Goal: Task Accomplishment & Management: Complete application form

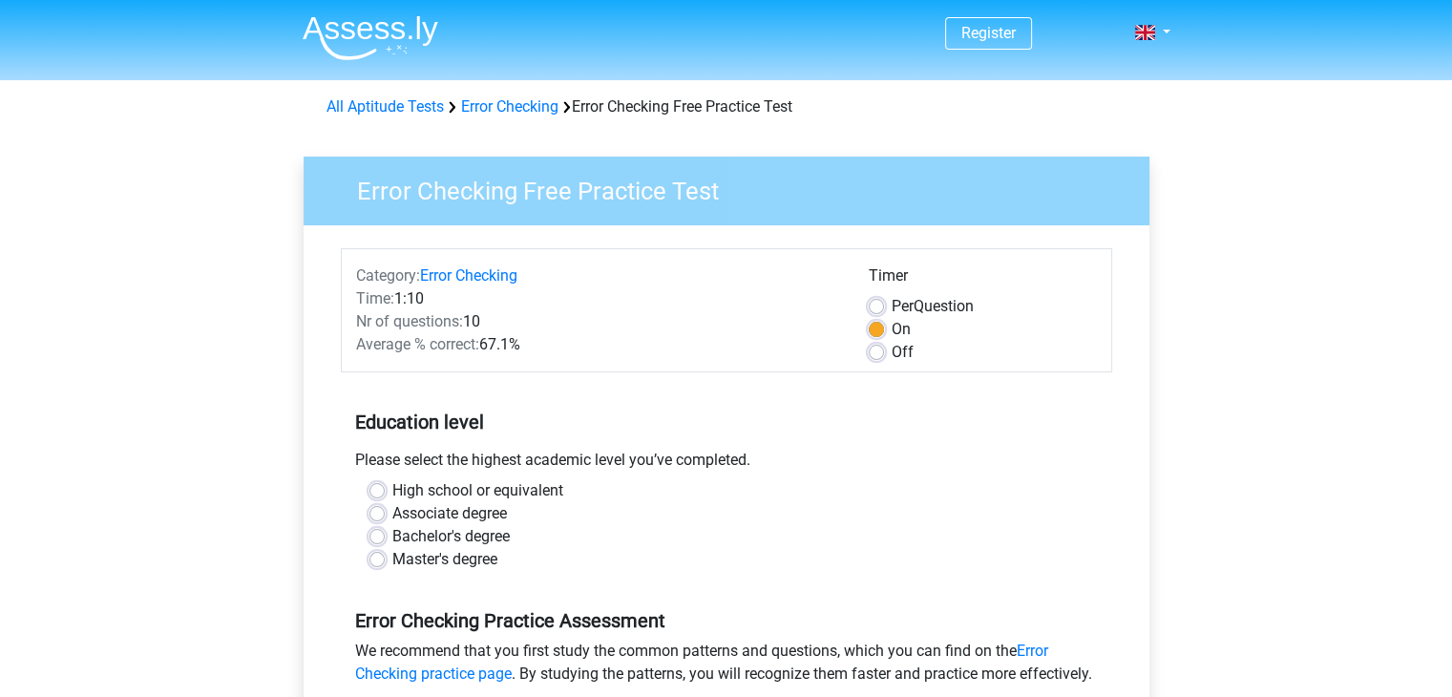
click at [392, 489] on label "High school or equivalent" at bounding box center [477, 490] width 171 height 23
click at [376, 489] on input "High school or equivalent" at bounding box center [376, 488] width 15 height 19
radio input "true"
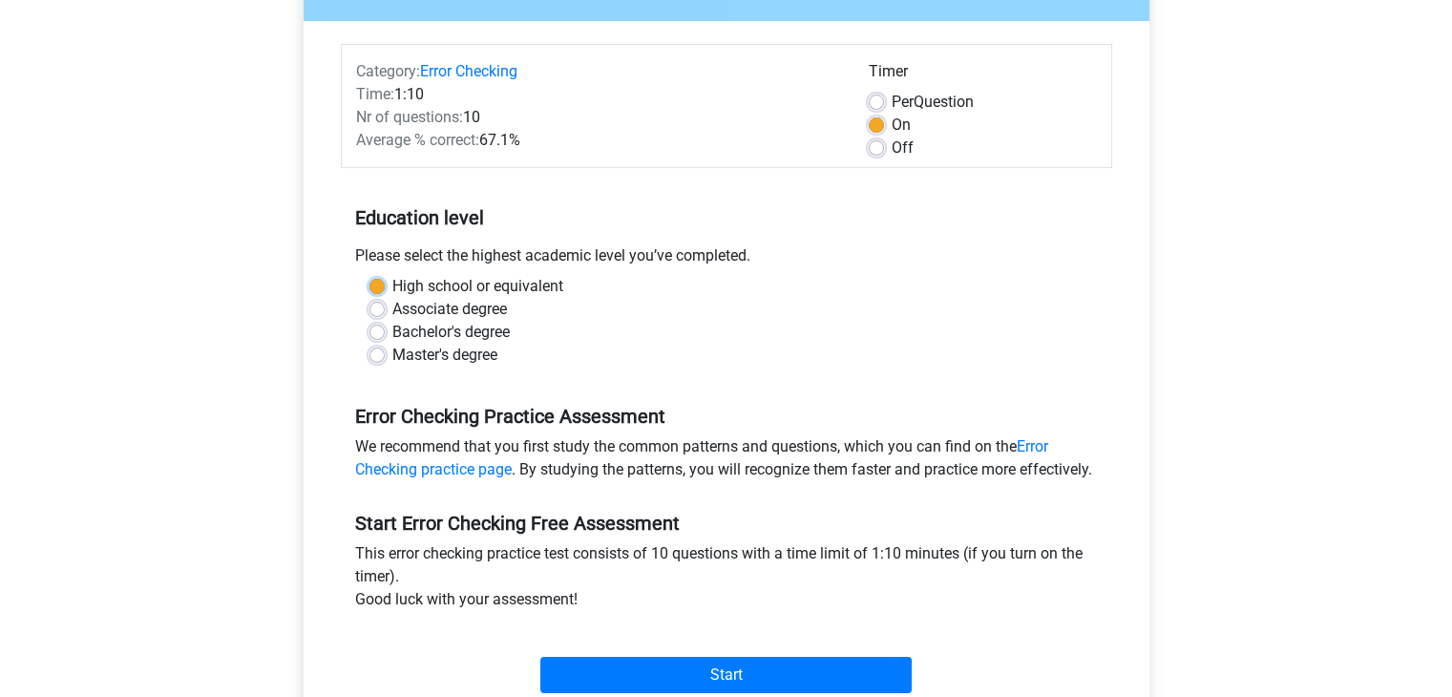
scroll to position [286, 0]
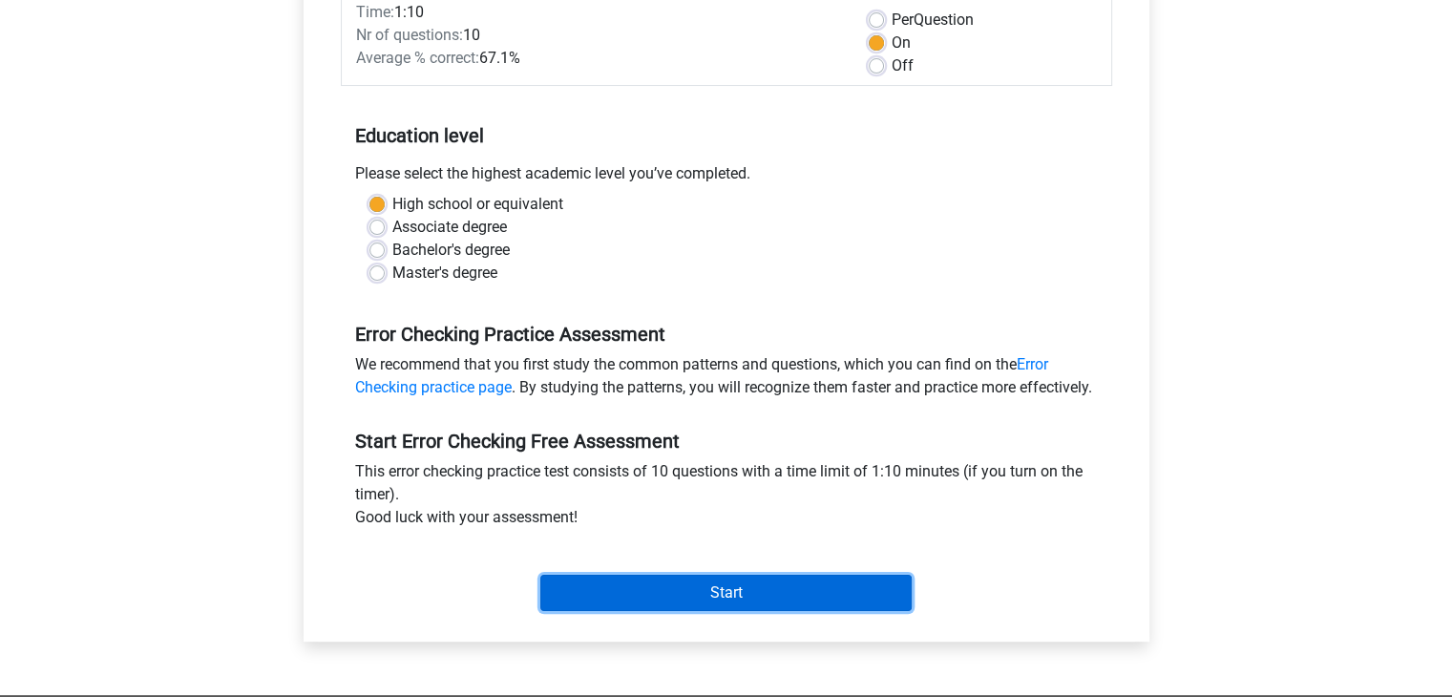
click at [737, 611] on input "Start" at bounding box center [725, 593] width 371 height 36
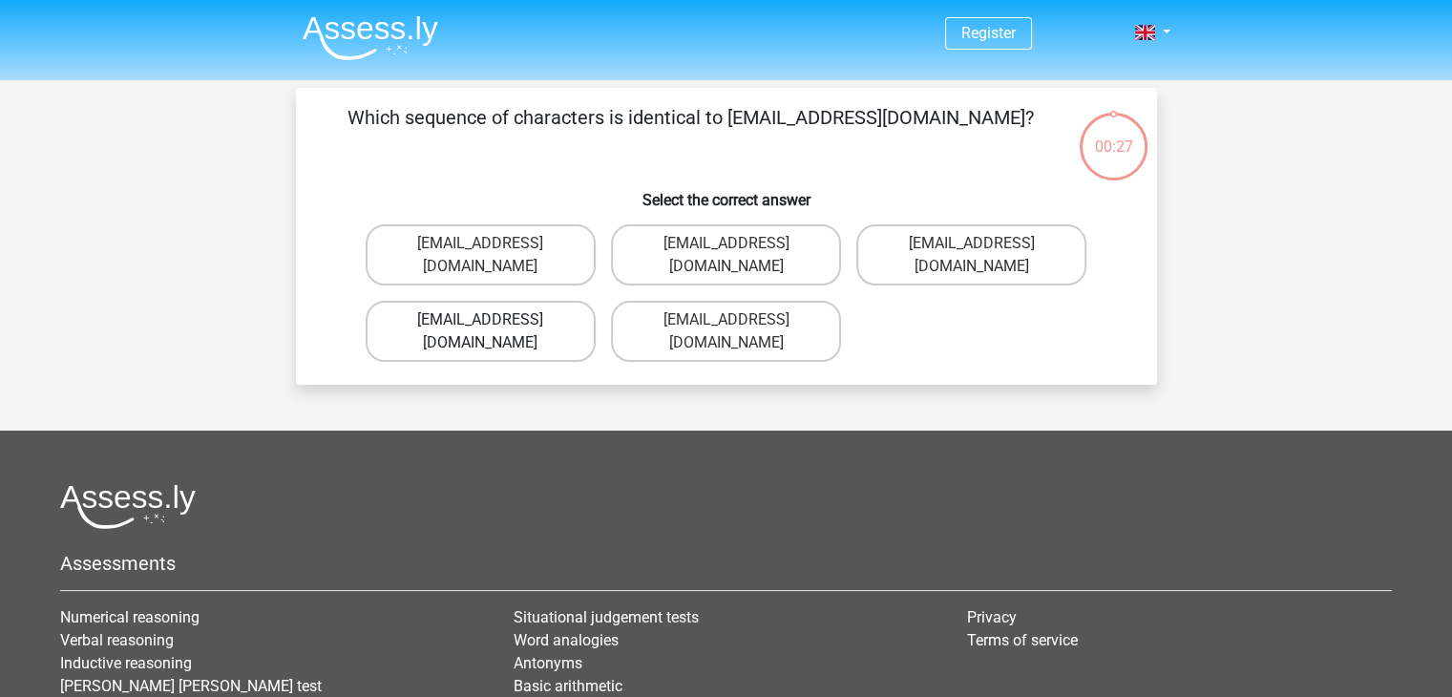
click at [480, 301] on label "Evie_Maede@jointmail.com.uk" at bounding box center [481, 331] width 230 height 61
click at [480, 320] on input "Evie_Maede@jointmail.com.uk" at bounding box center [486, 326] width 12 height 12
radio input "true"
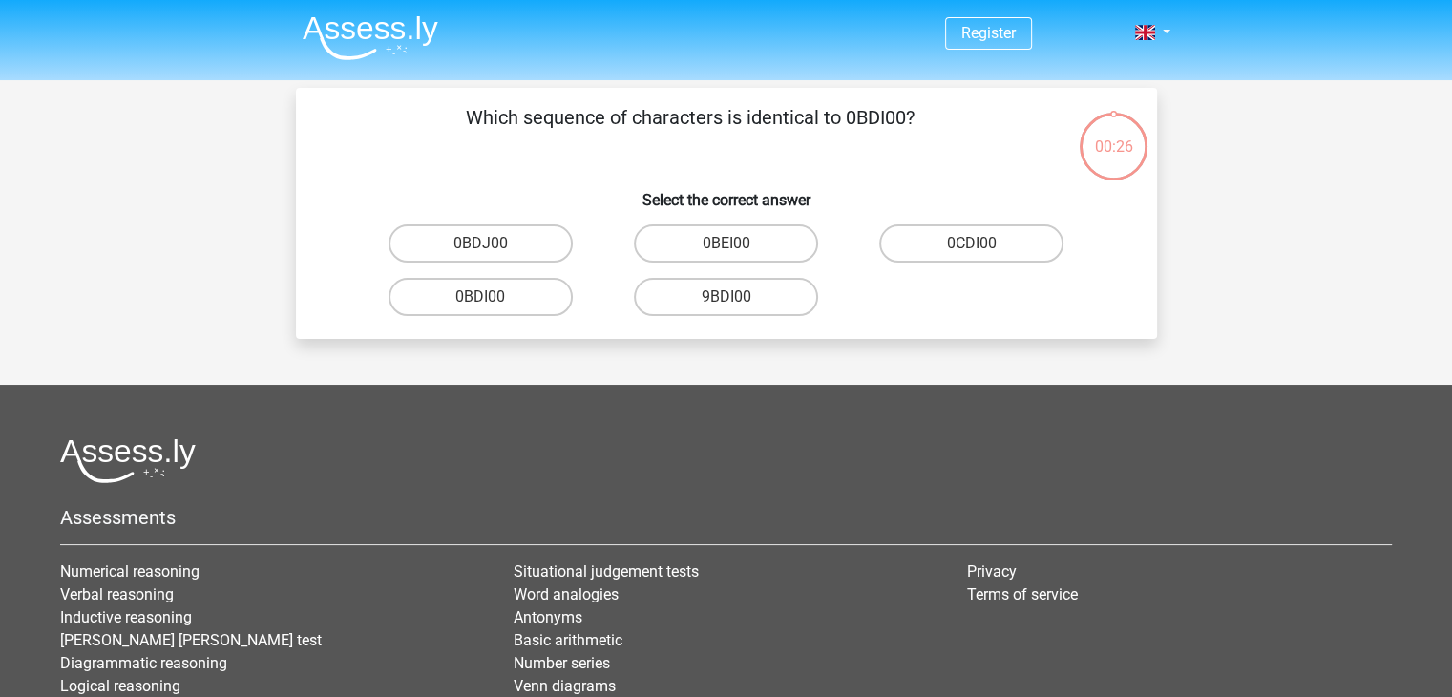
scroll to position [88, 0]
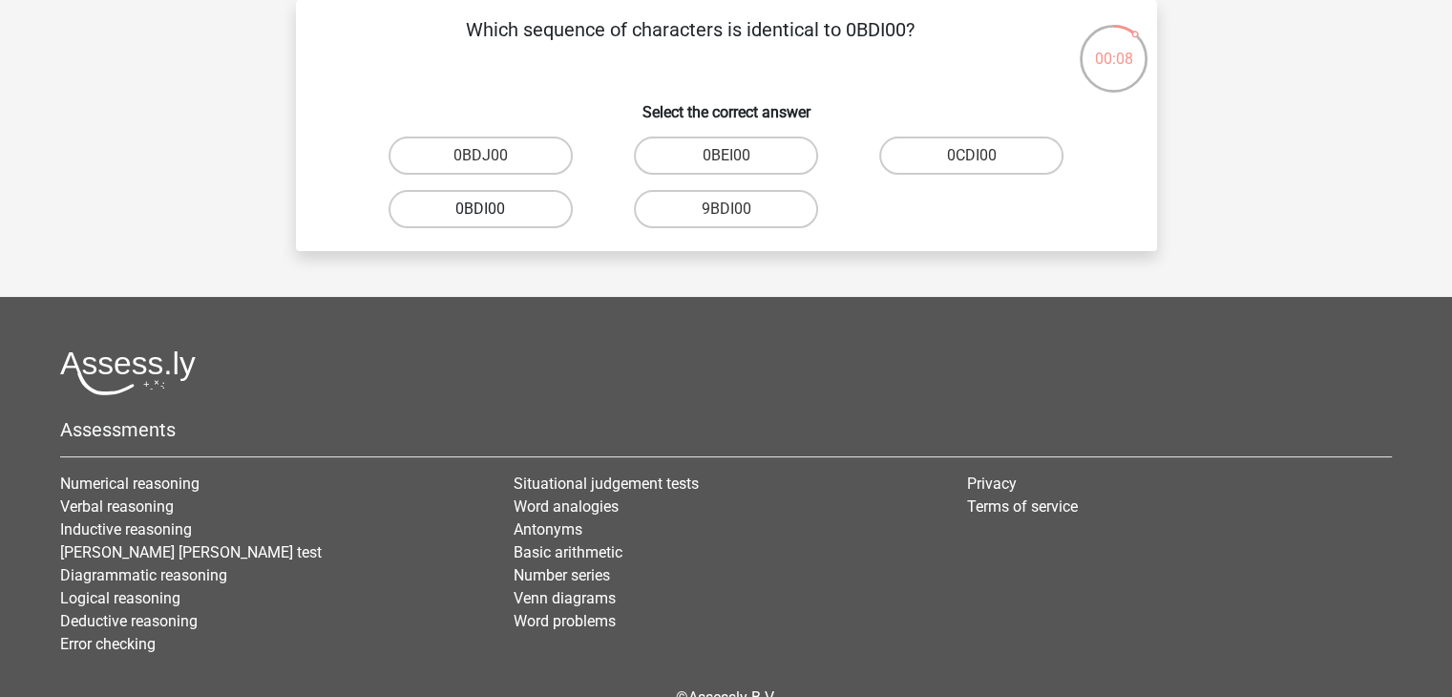
click at [477, 213] on label "0BDI00" at bounding box center [481, 209] width 184 height 38
click at [480, 213] on input "0BDI00" at bounding box center [486, 215] width 12 height 12
radio input "true"
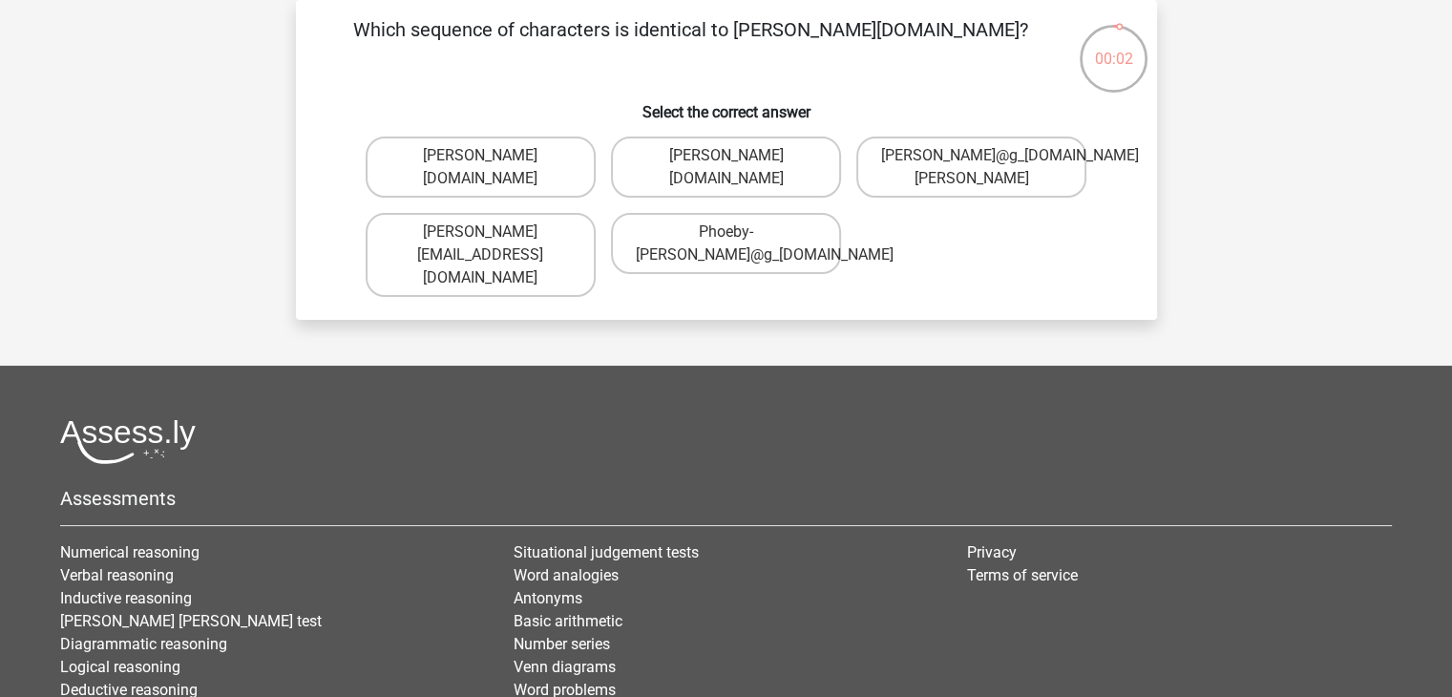
scroll to position [0, 0]
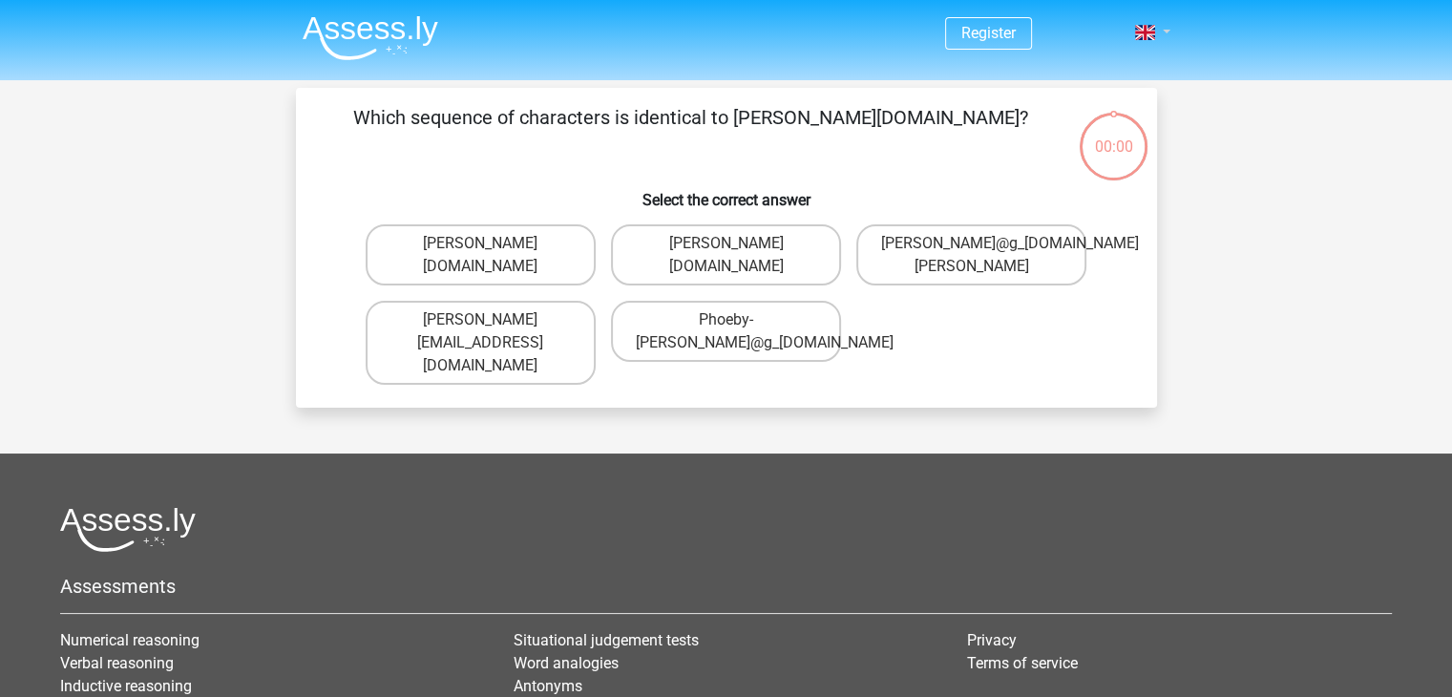
click at [1166, 36] on link at bounding box center [1146, 32] width 38 height 23
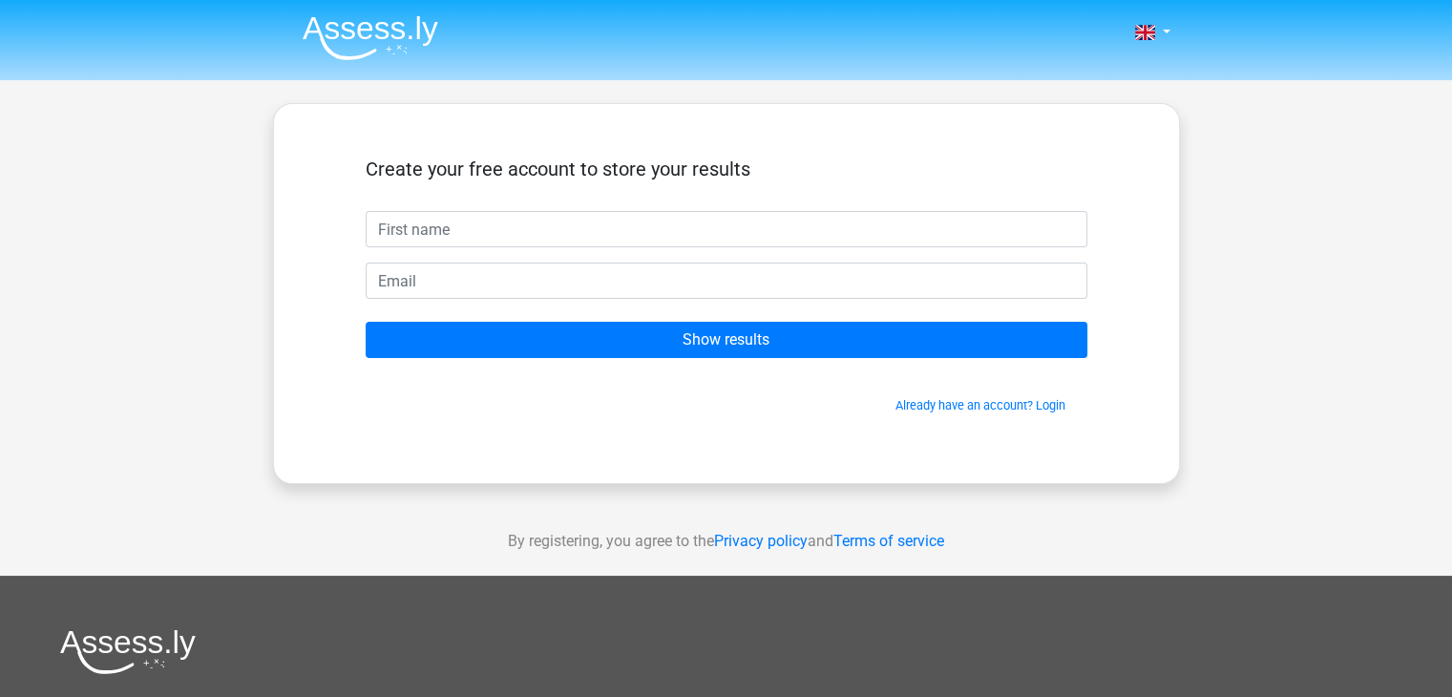
click at [393, 226] on input "text" at bounding box center [727, 229] width 722 height 36
type input "Olena"
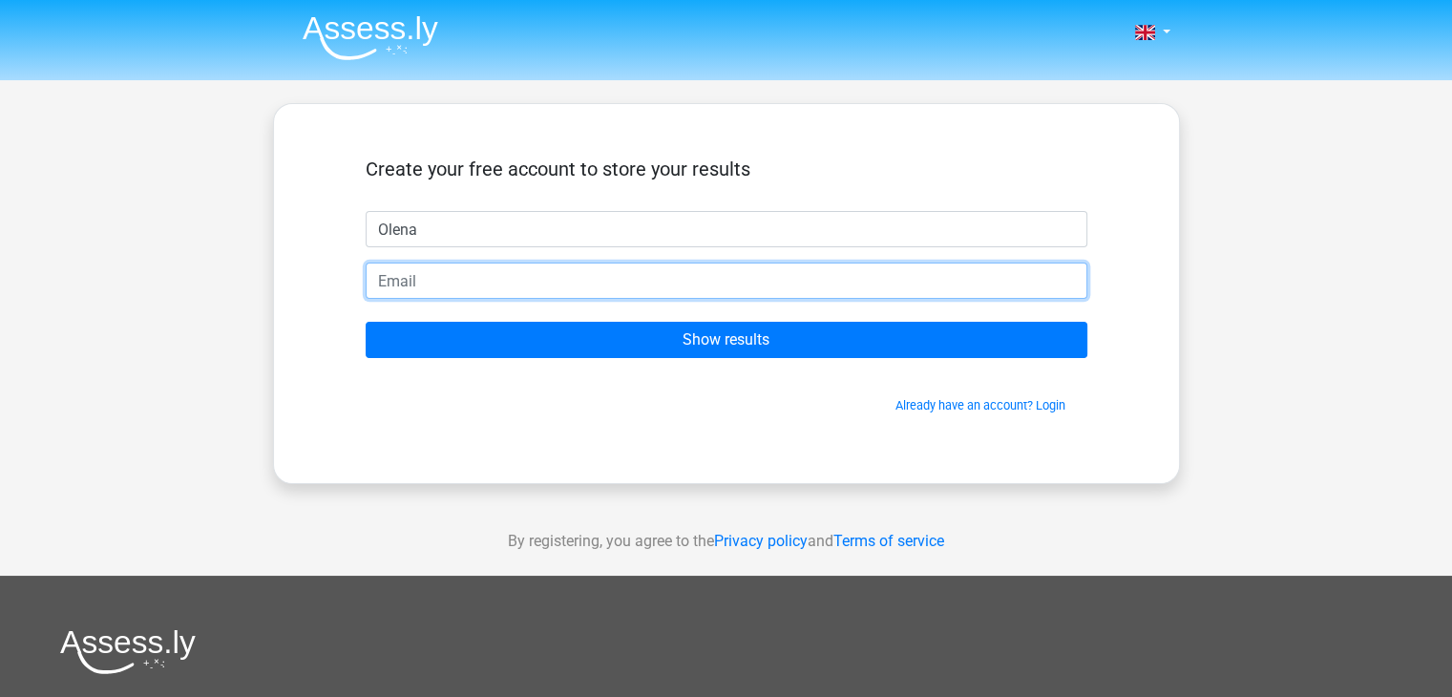
click at [430, 289] on input "email" at bounding box center [727, 281] width 722 height 36
type input "Olena.carbou@gmail.com"
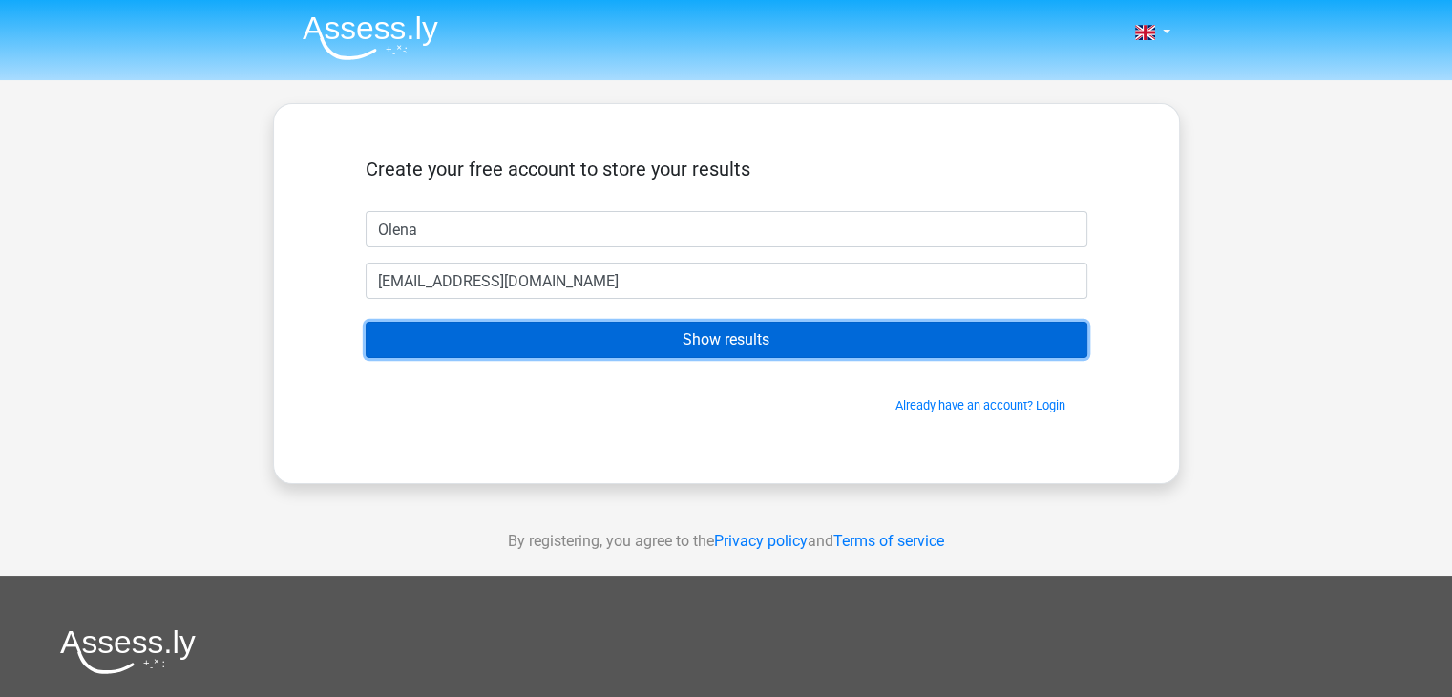
click at [746, 341] on input "Show results" at bounding box center [727, 340] width 722 height 36
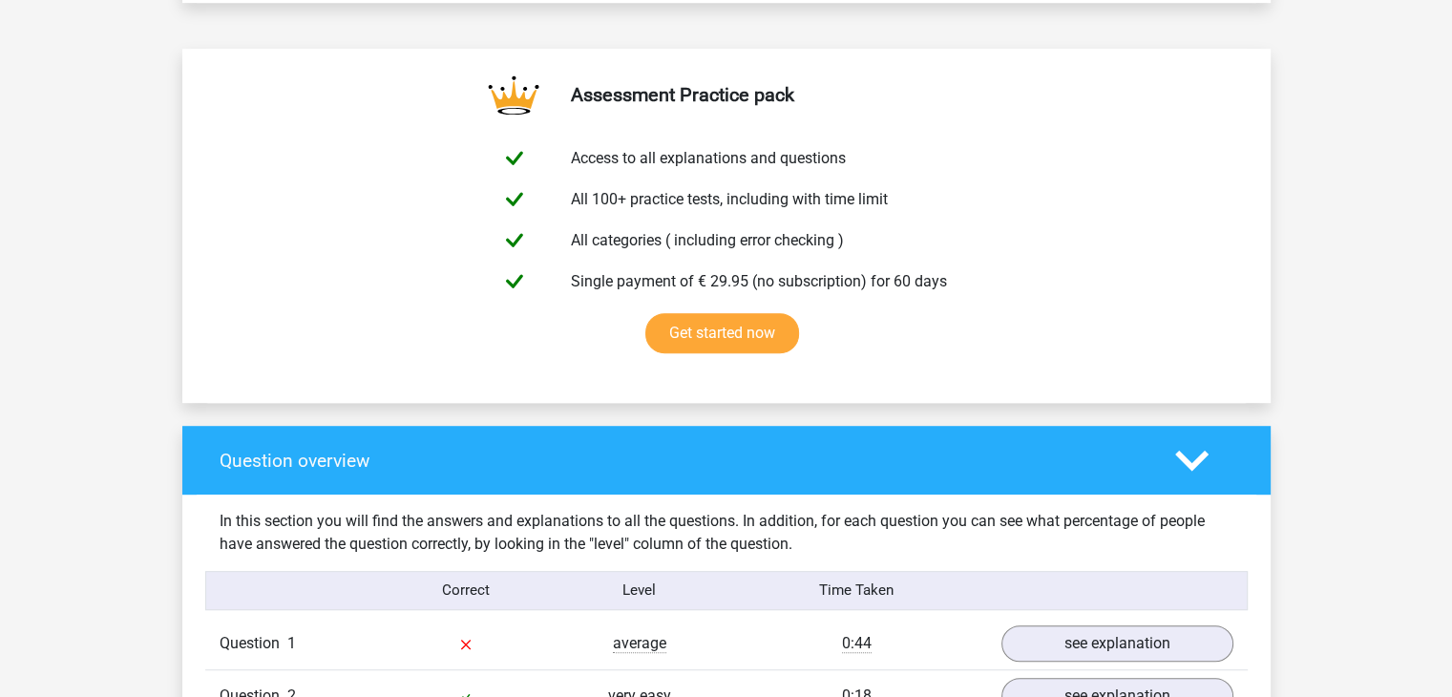
scroll to position [955, 0]
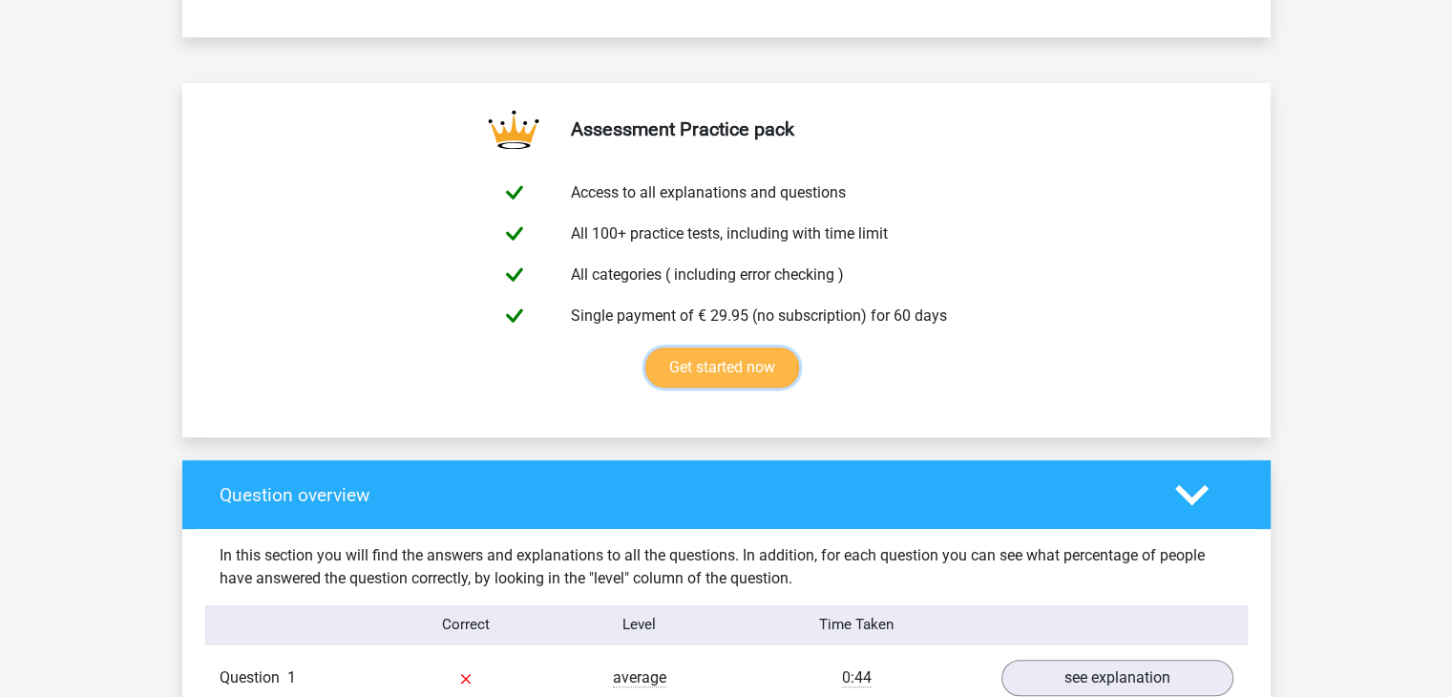
click at [724, 368] on link "Get started now" at bounding box center [722, 367] width 154 height 40
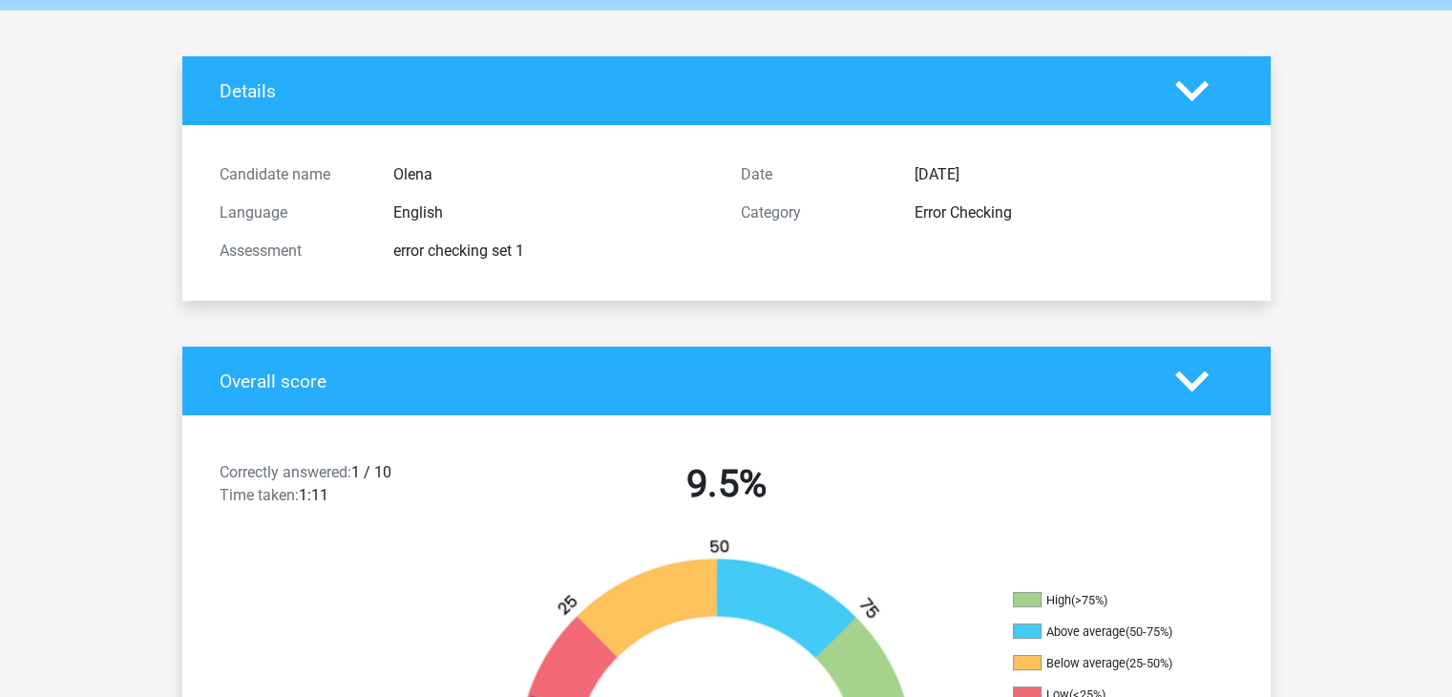
scroll to position [0, 0]
